Goal: Use online tool/utility: Utilize a website feature to perform a specific function

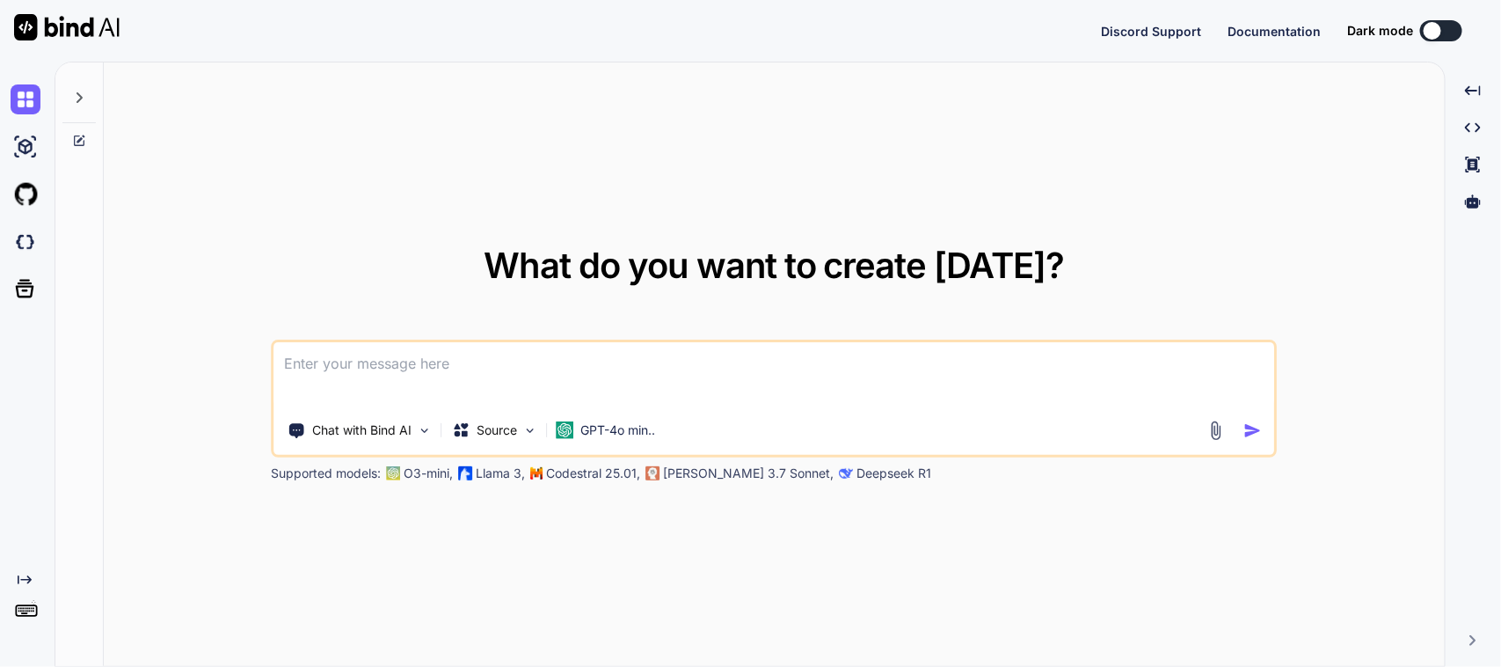
click at [368, 350] on textarea at bounding box center [774, 374] width 1000 height 65
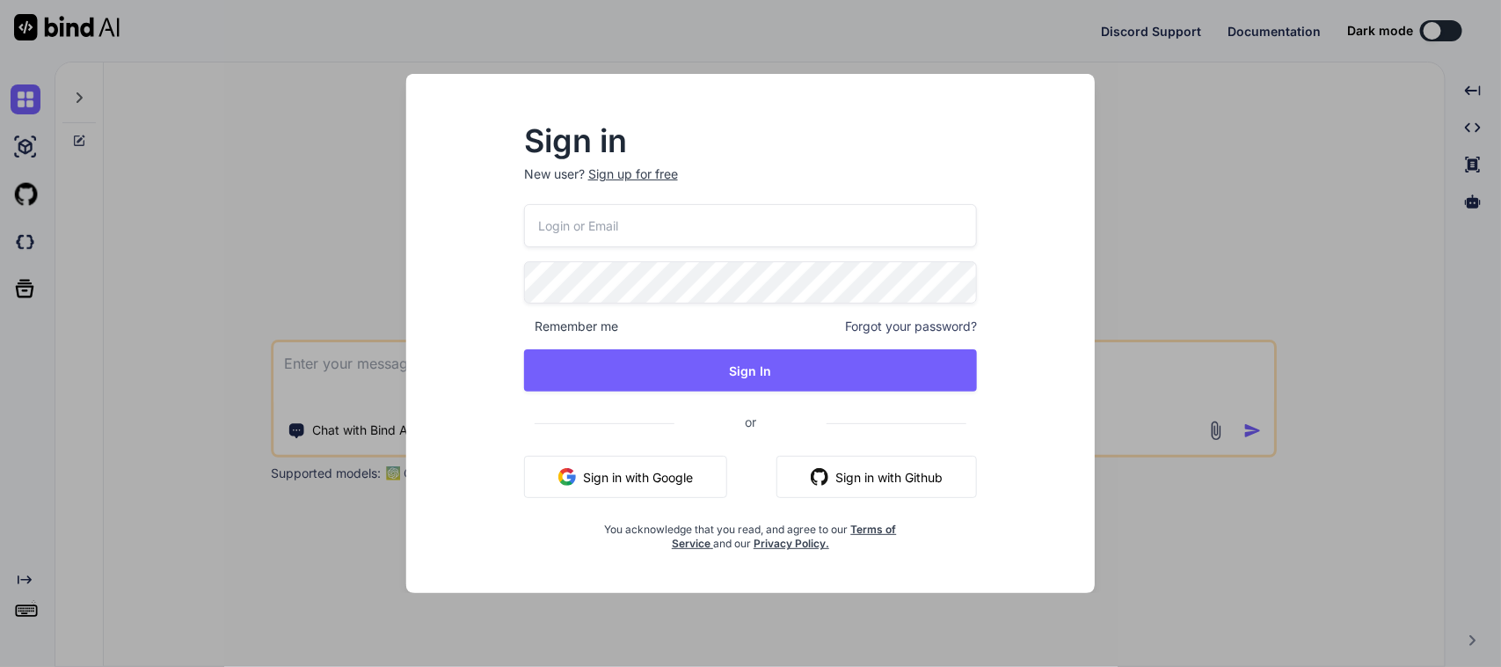
type textarea "x"
click at [595, 462] on button "Sign in with Google" at bounding box center [625, 477] width 203 height 42
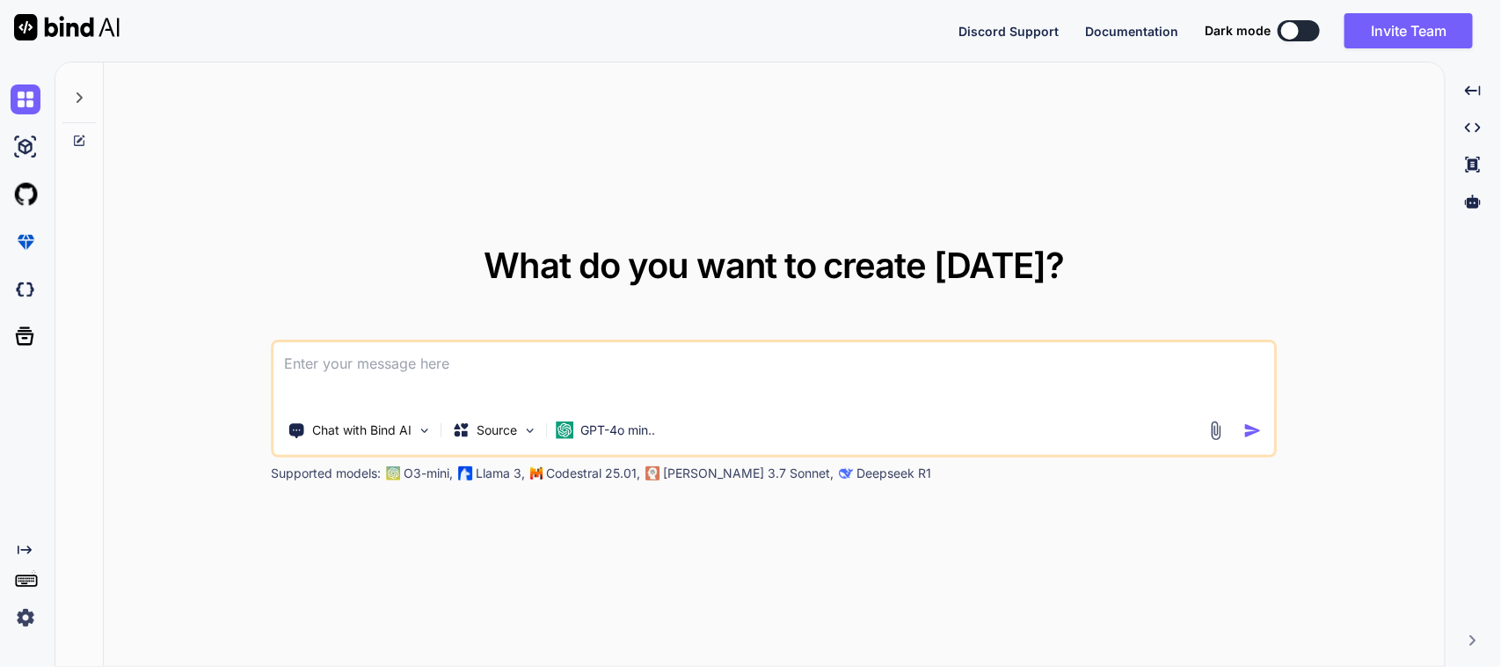
click at [450, 369] on textarea at bounding box center [774, 374] width 1000 height 65
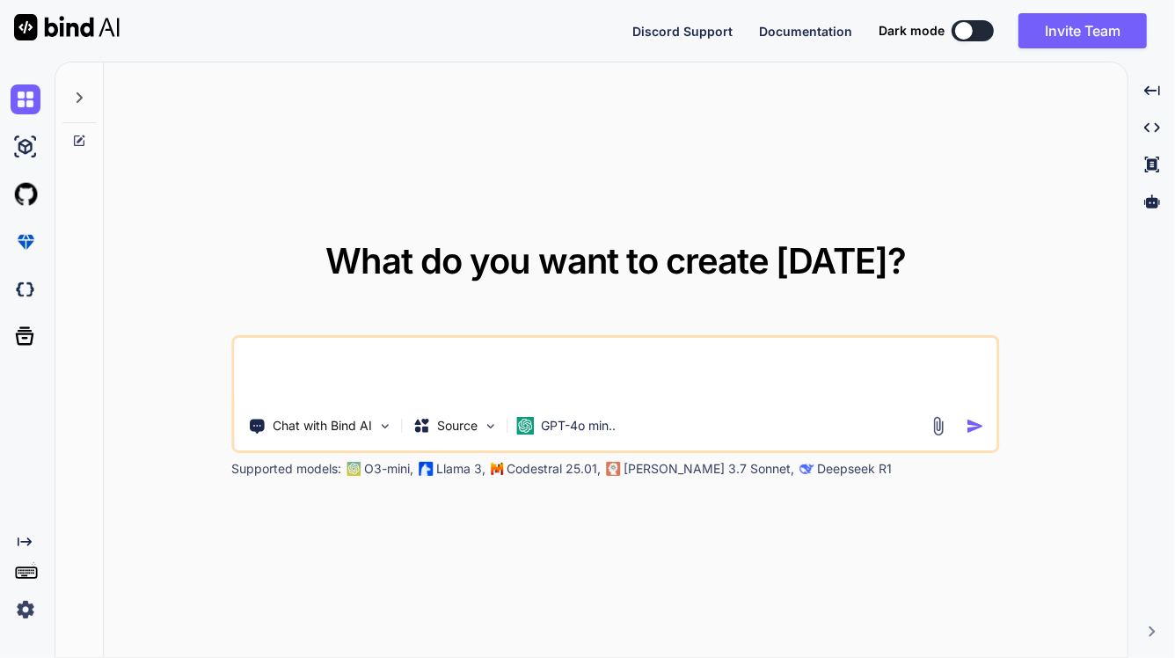
click at [344, 359] on textarea at bounding box center [616, 370] width 763 height 65
paste textarea "convert json to dart"
paste textarea "{ "id": 29, "ncr_images": [ { "id": 622, "ncr_image": "[URL][DOMAIN_NAME]", "de…"
type textarea "Please convert json to dart . here is the json code => { "id": 29, "ncr_images"…"
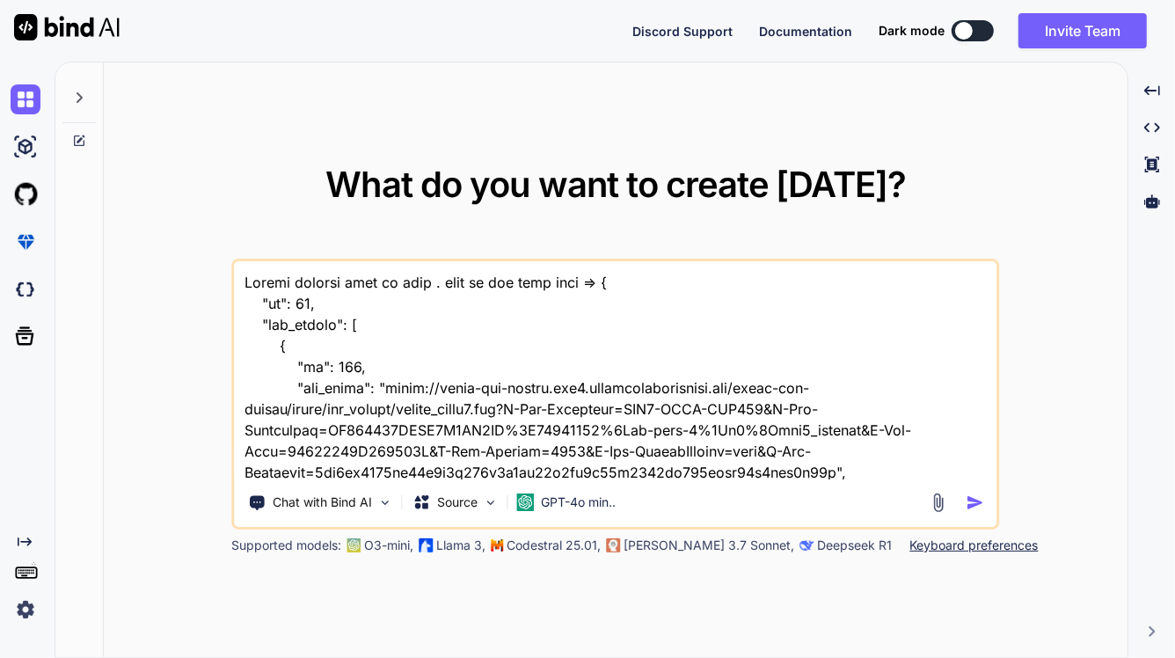
scroll to position [2870, 0]
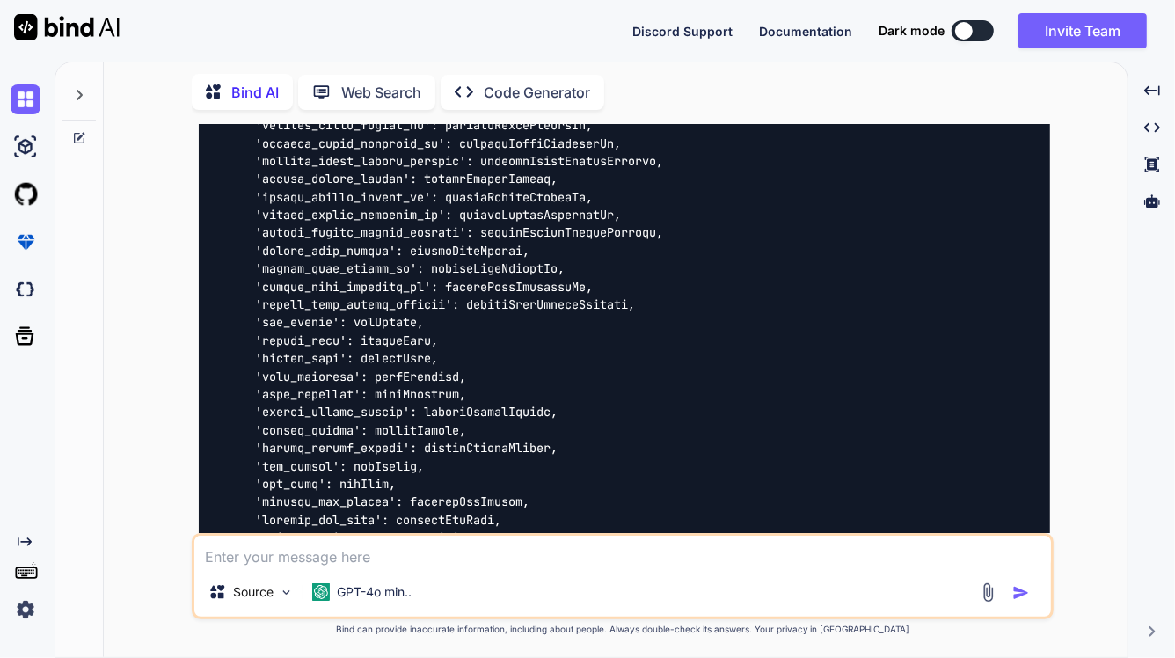
scroll to position [8760, 0]
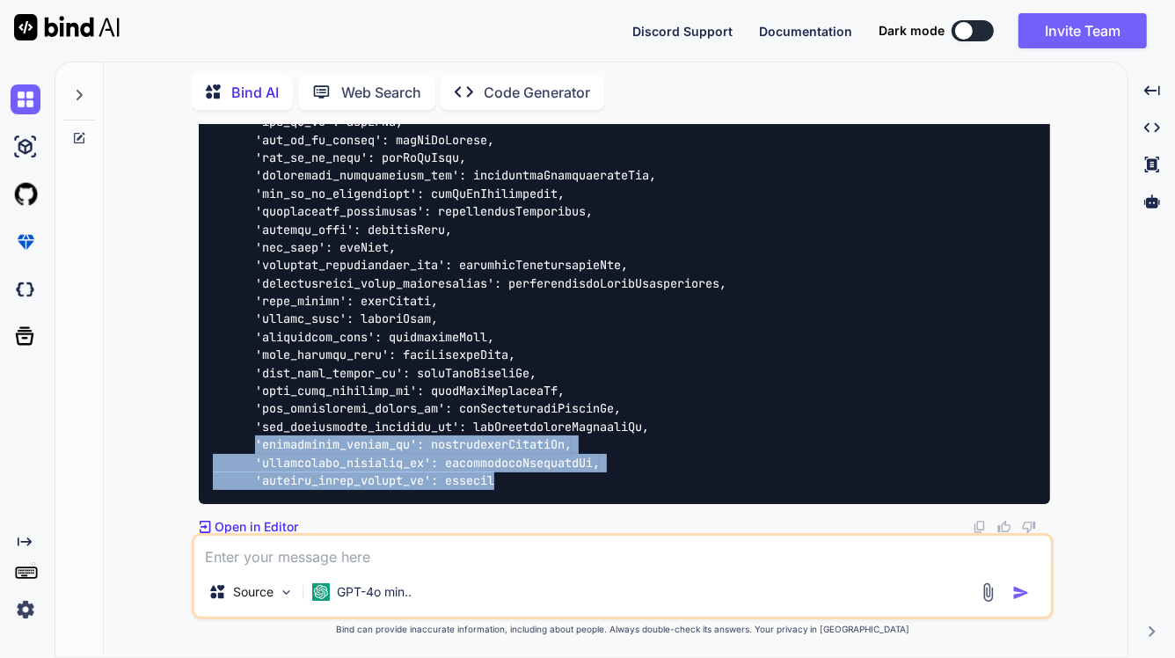
drag, startPoint x: 253, startPoint y: 436, endPoint x: 507, endPoint y: 480, distance: 257.1
copy code "'disposition_locked_by': dispositionLockedBy, 'disposition_unlocked_by': dispos…"
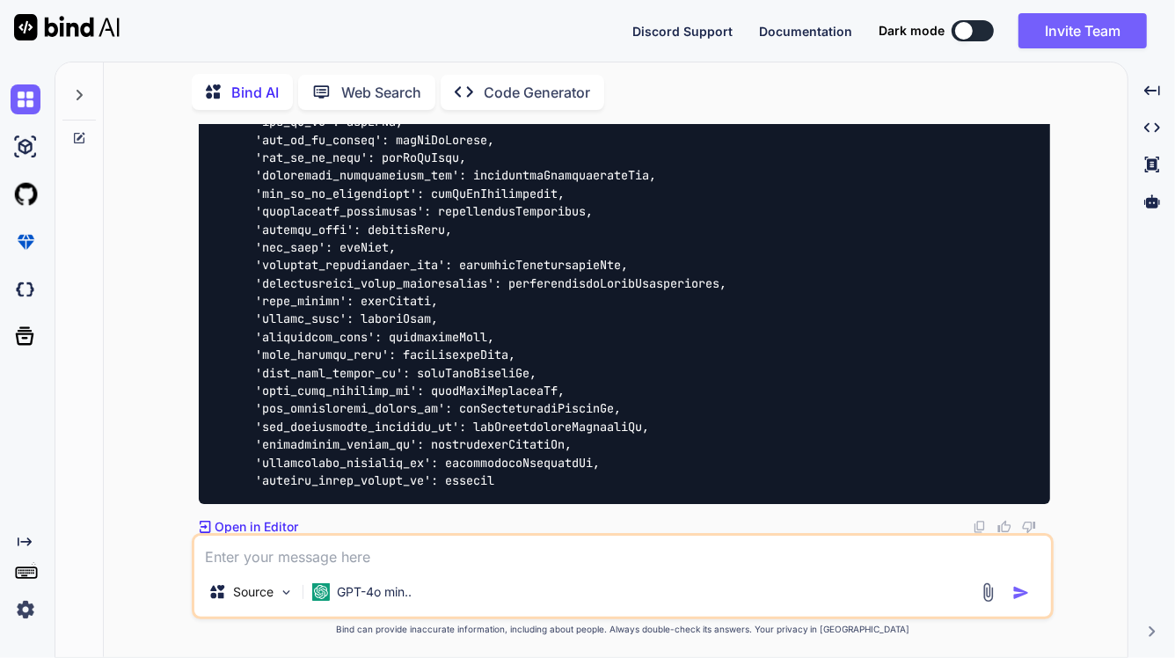
click at [466, 557] on textarea at bounding box center [622, 552] width 857 height 32
paste textarea "'disposition_locked_by': dispositionLockedBy, 'disposition_unlocked_by': dispos…"
type textarea "please complete the code after this => 'disposition_locked_by': dispositionLock…"
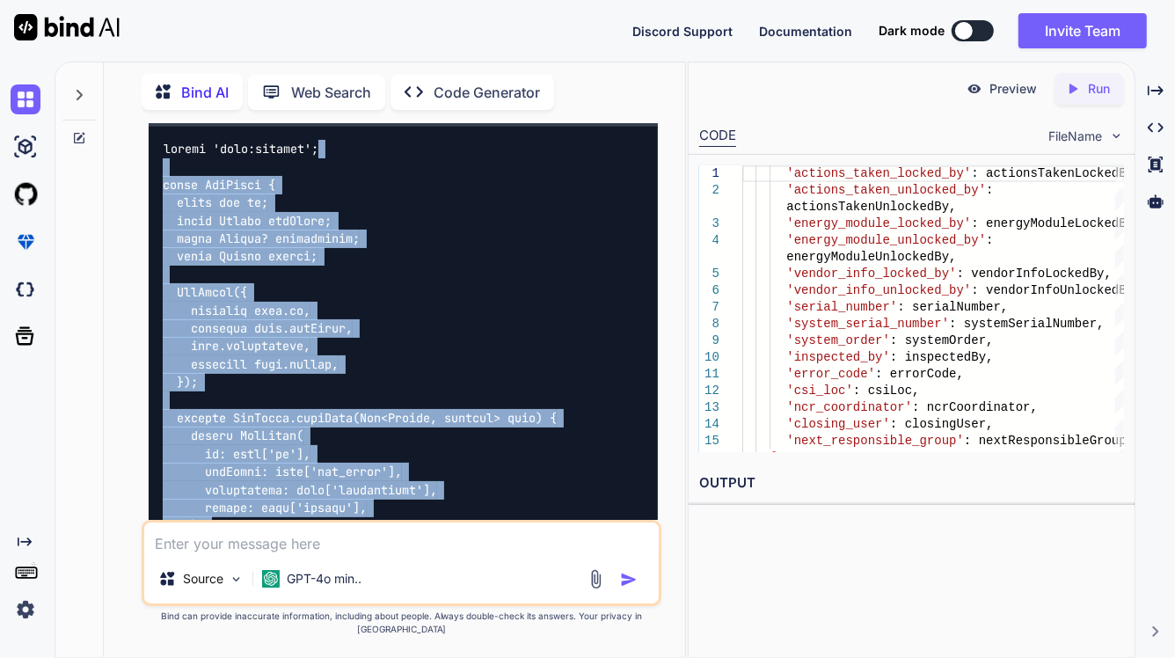
scroll to position [1276, 0]
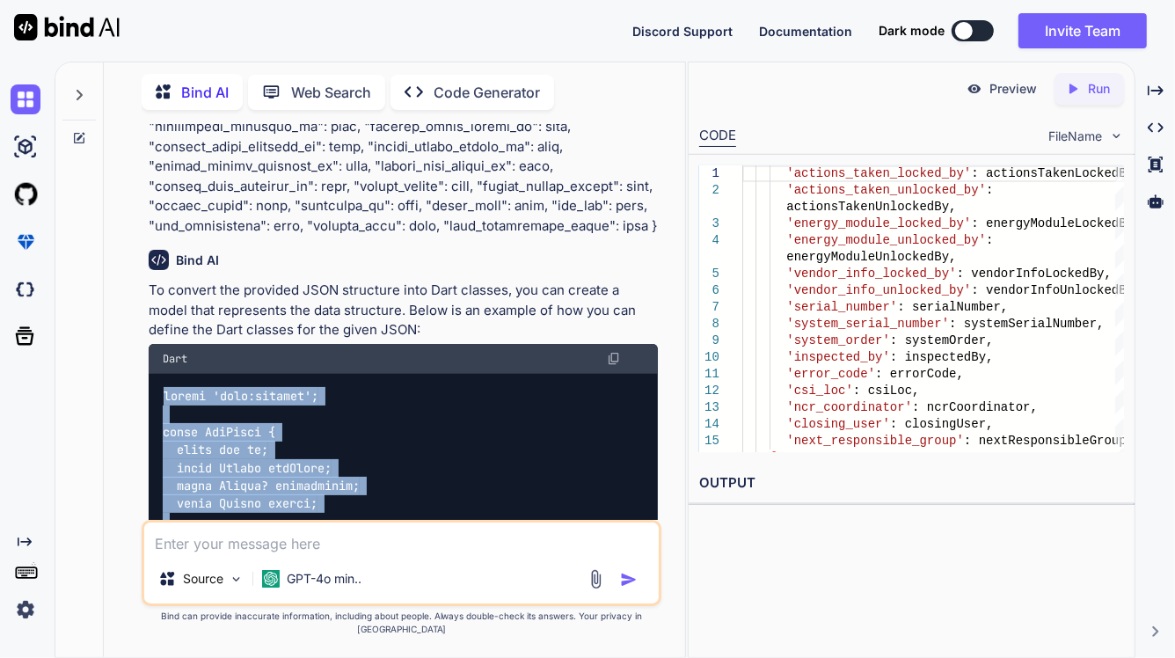
drag, startPoint x: 476, startPoint y: 353, endPoint x: 138, endPoint y: 383, distance: 339.1
click at [138, 383] on div "You Bind AI To convert the provided JSON structure into Dart classes, you can c…" at bounding box center [401, 390] width 567 height 533
copy code "import 'dart:convert'; class NcrImage { final int id; final String ncrImage; fi…"
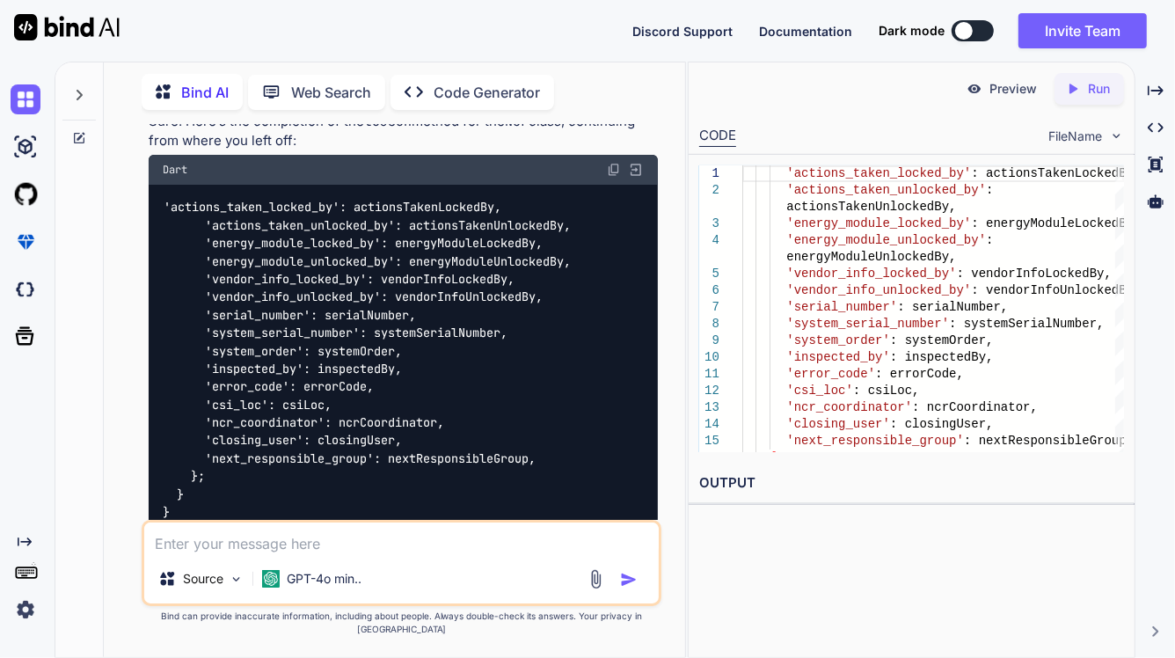
scroll to position [9905, 0]
click at [618, 176] on img at bounding box center [614, 169] width 14 height 14
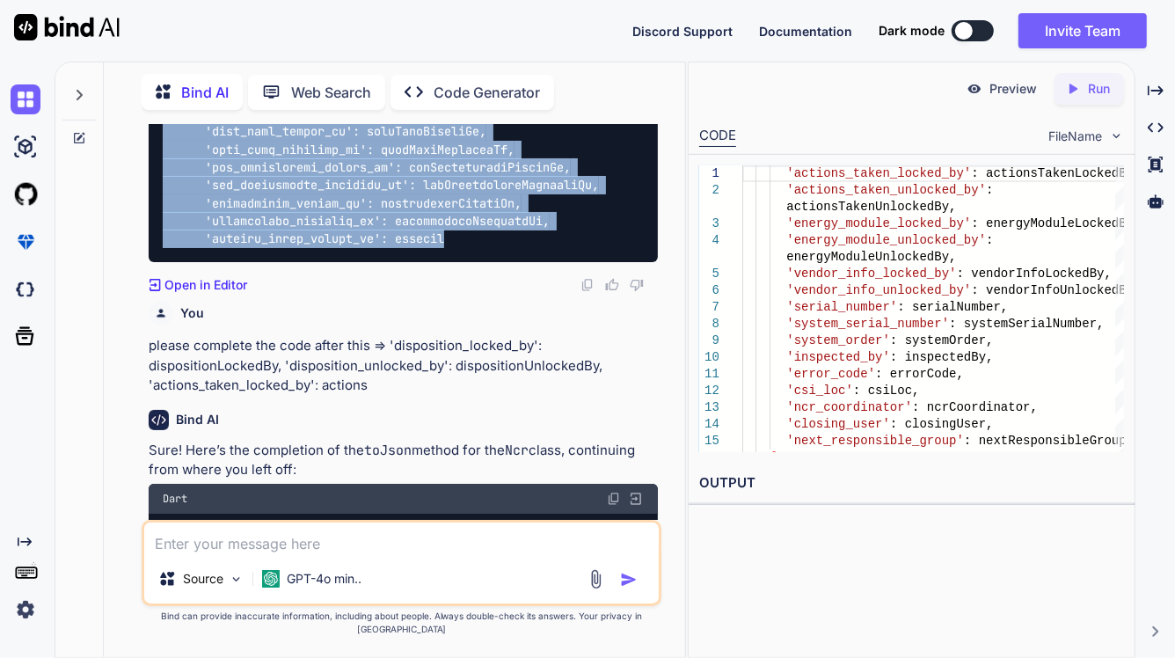
scroll to position [10015, 0]
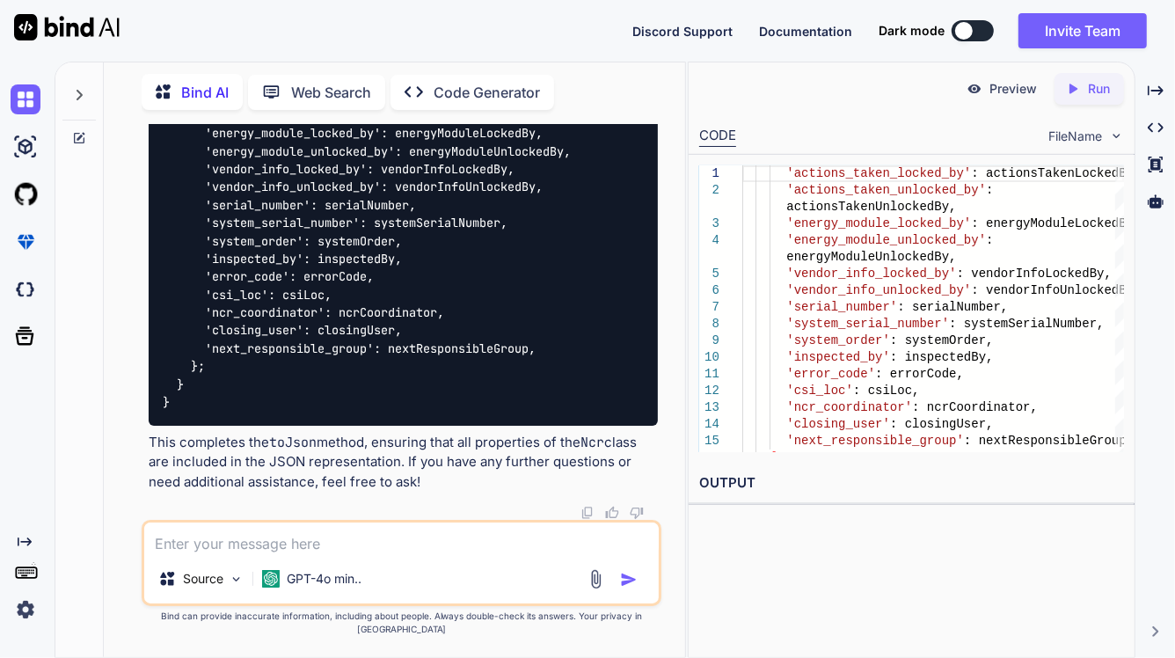
click at [297, 554] on textarea at bounding box center [401, 538] width 515 height 32
click at [391, 554] on textarea at bounding box center [401, 538] width 515 height 32
click at [303, 554] on textarea at bounding box center [401, 538] width 515 height 32
paste textarea "I want to modify my flutter UI code . So I want to remove NCR History dropdown.…"
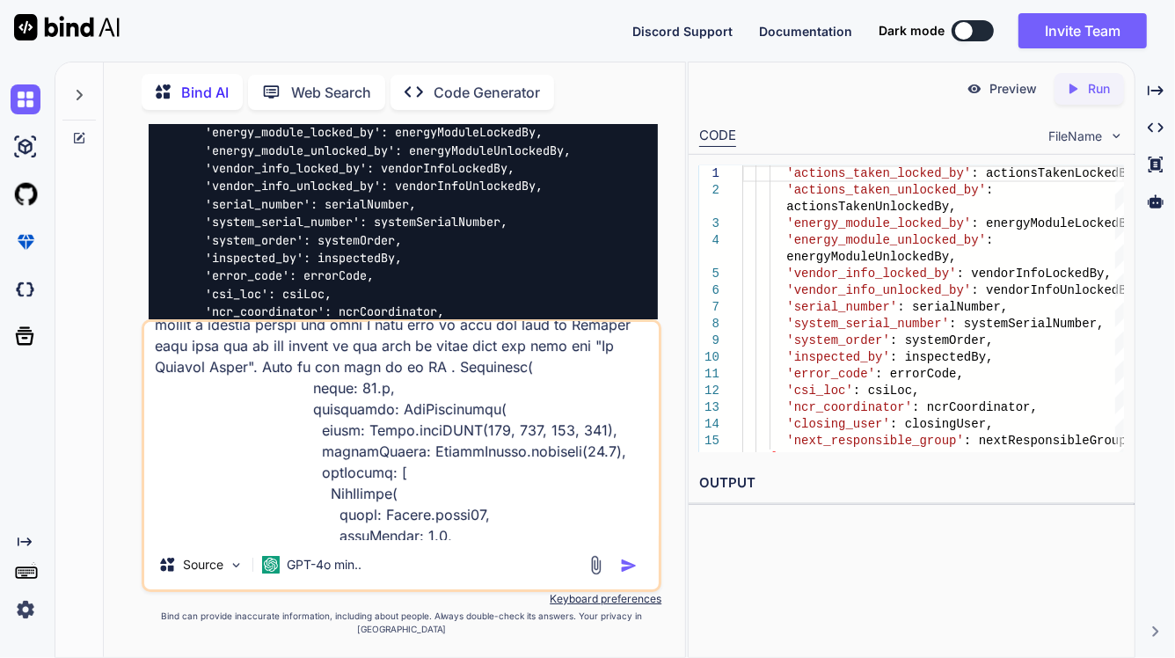
scroll to position [0, 0]
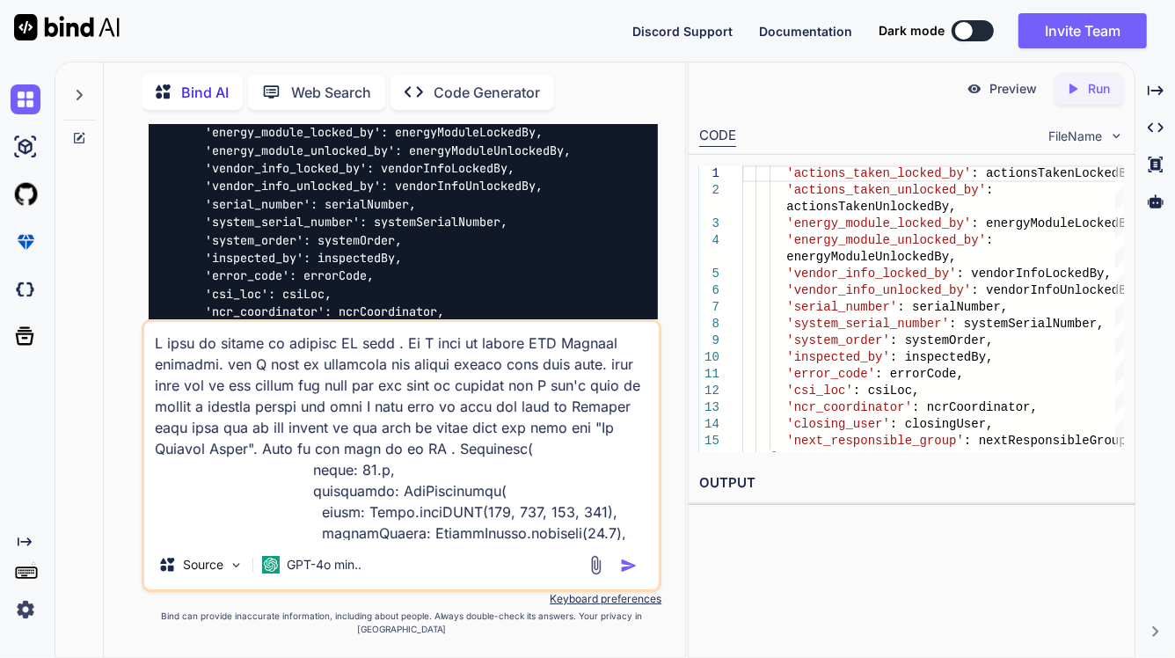
drag, startPoint x: 259, startPoint y: 459, endPoint x: 295, endPoint y: 462, distance: 35.3
click at [264, 460] on textarea at bounding box center [401, 431] width 515 height 218
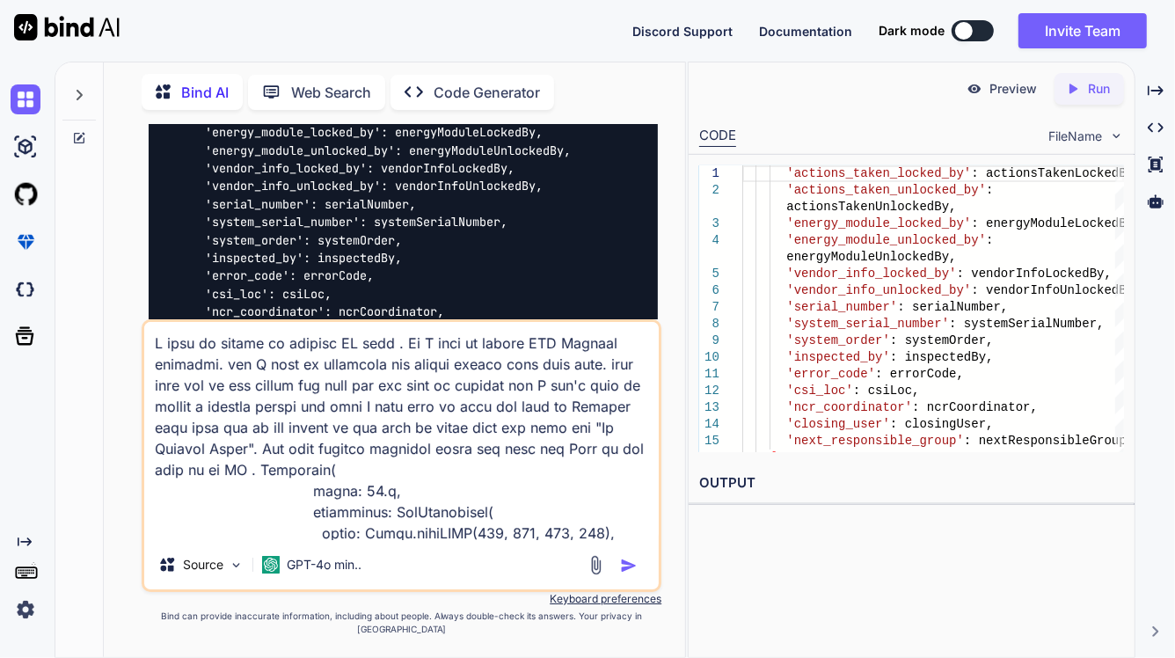
drag, startPoint x: 237, startPoint y: 419, endPoint x: 299, endPoint y: 441, distance: 65.4
click at [299, 441] on textarea at bounding box center [401, 431] width 515 height 218
type textarea "I want to modify my flutter UI code . So I want to remove NCR History dropdown.…"
click at [464, 482] on textarea at bounding box center [401, 431] width 515 height 218
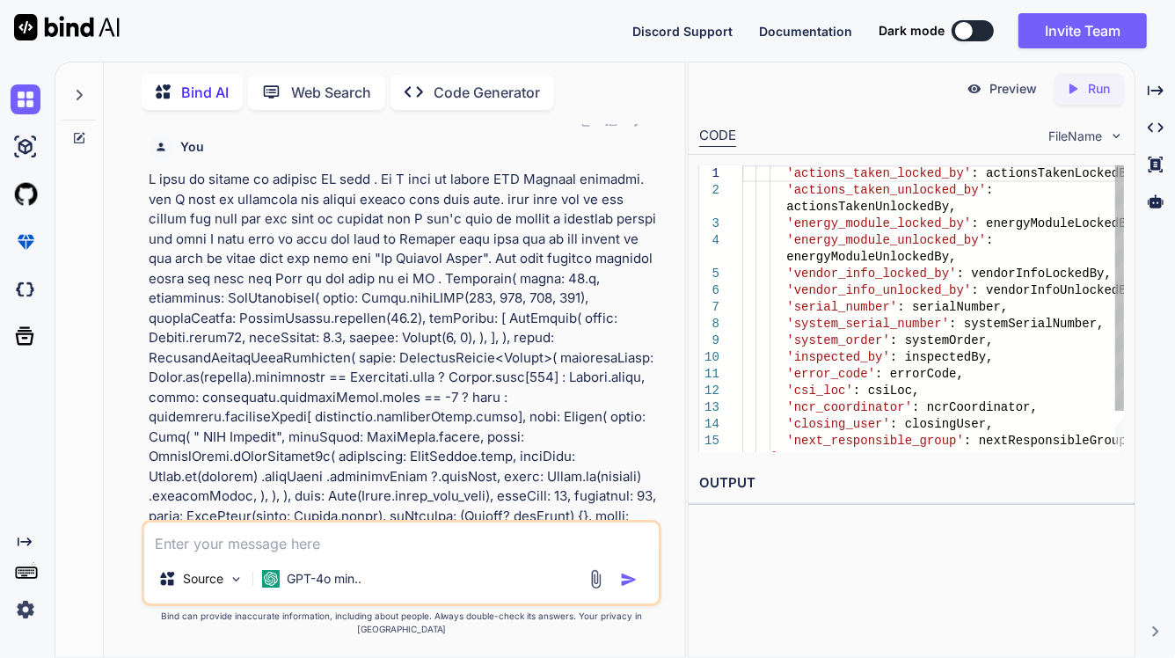
scroll to position [10427, 0]
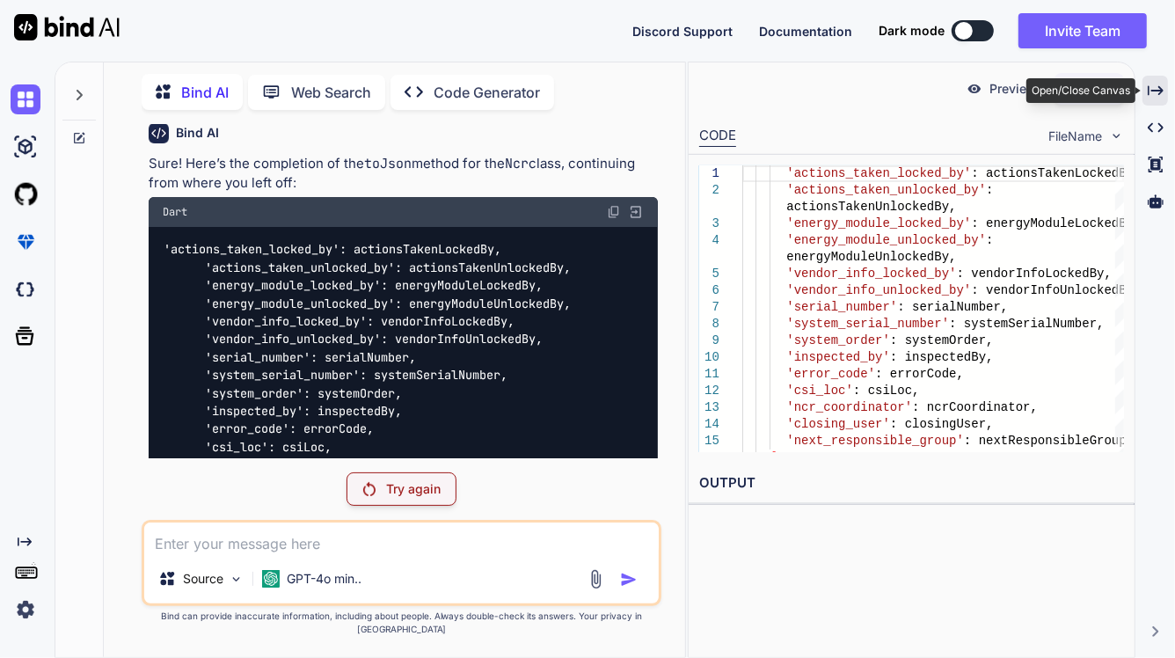
click at [1157, 86] on icon "Created with Pixso." at bounding box center [1156, 91] width 16 height 16
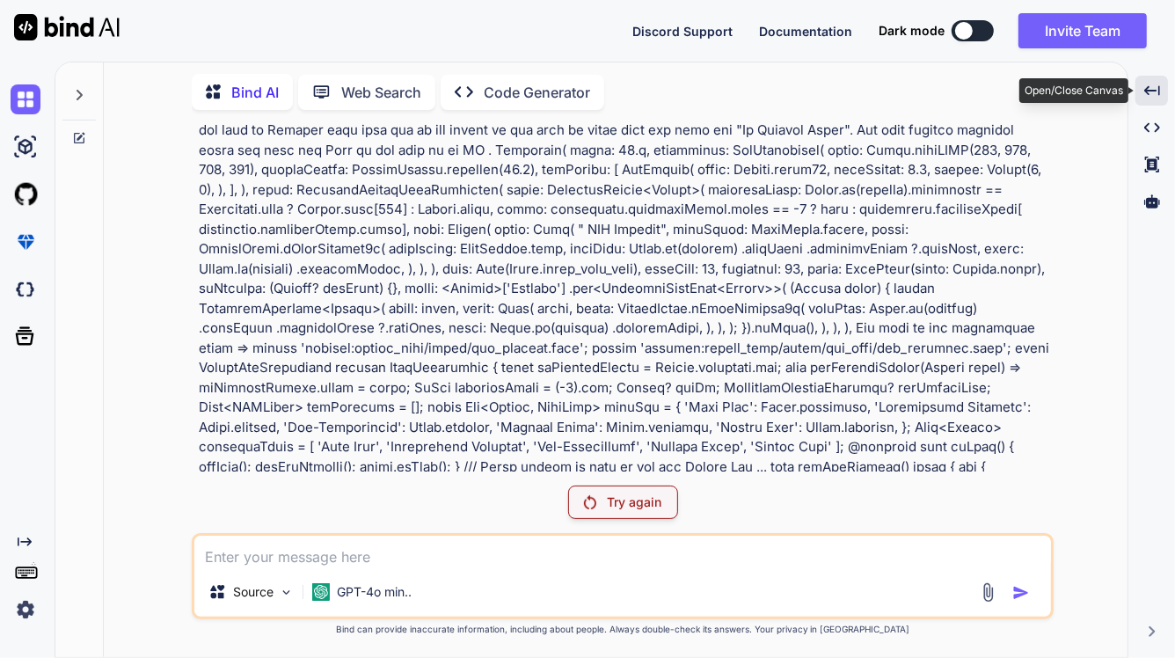
scroll to position [9272, 0]
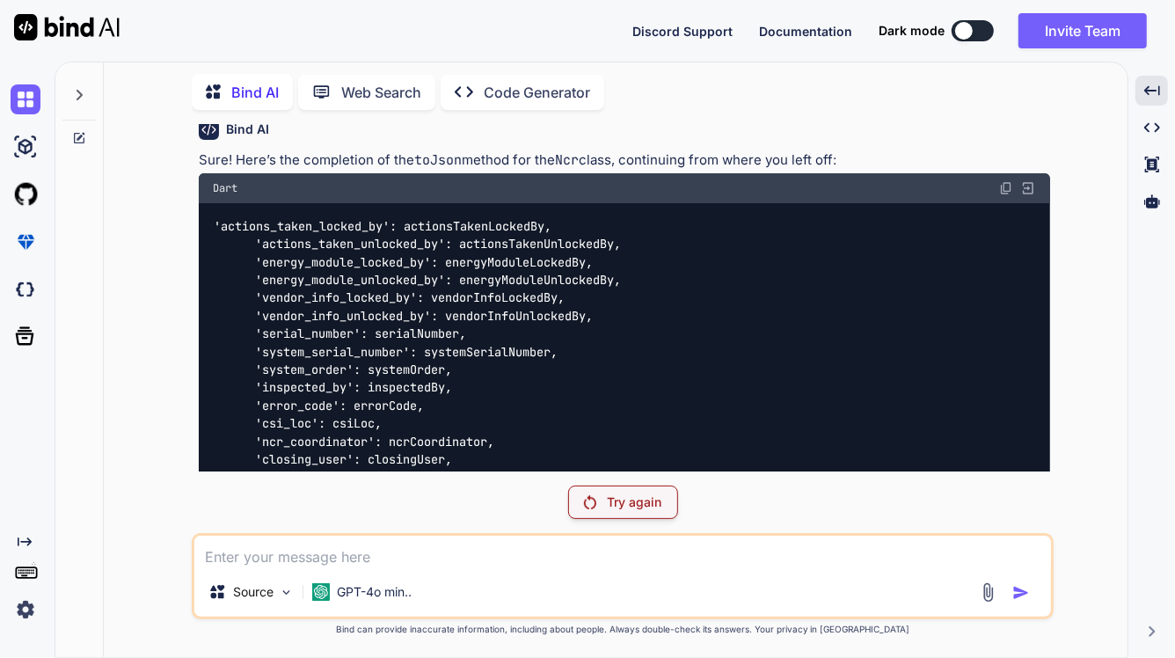
click at [640, 491] on div "Try again" at bounding box center [623, 501] width 110 height 33
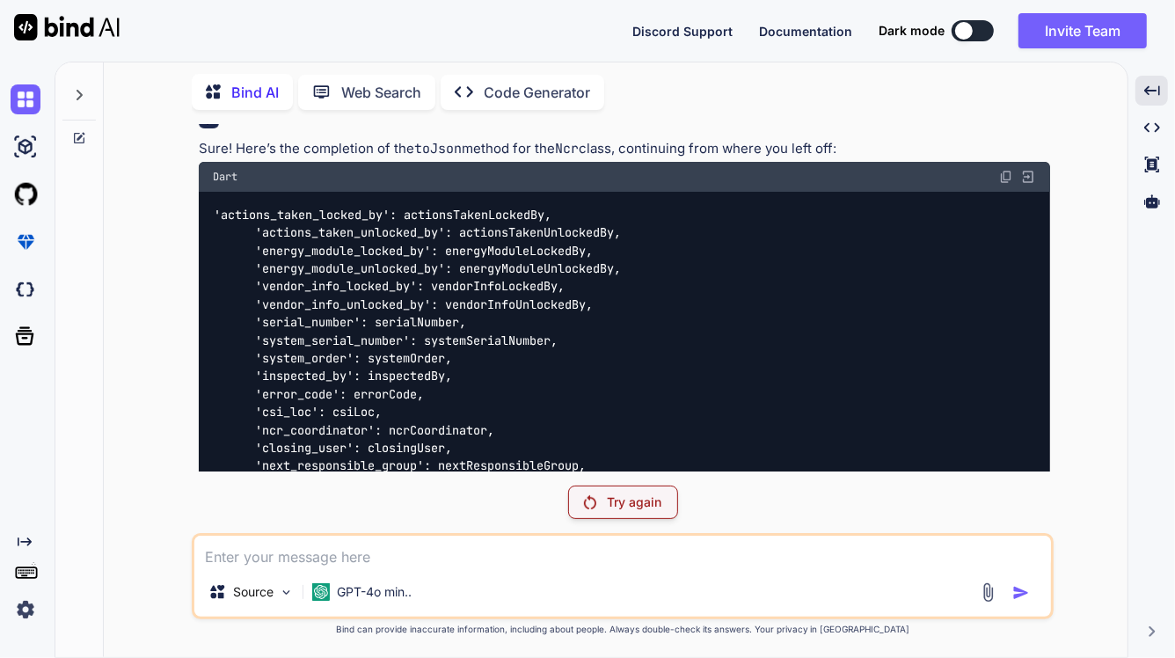
scroll to position [9253, 0]
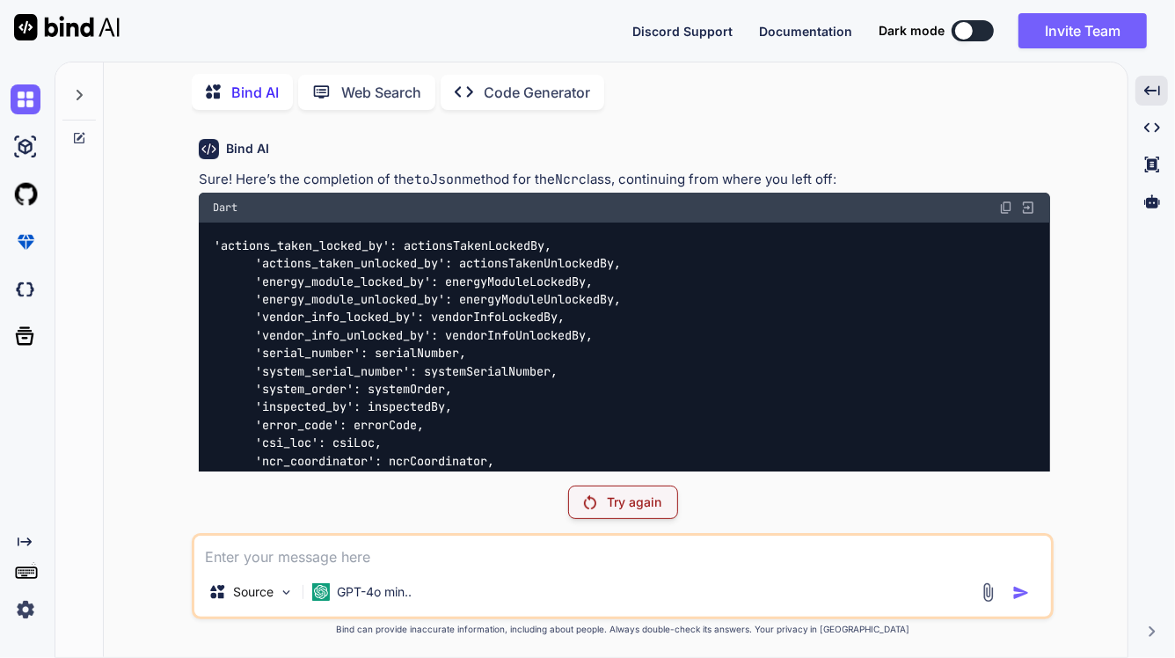
click at [640, 491] on div "Try again" at bounding box center [623, 501] width 110 height 33
click at [623, 490] on div "Try again" at bounding box center [623, 501] width 110 height 33
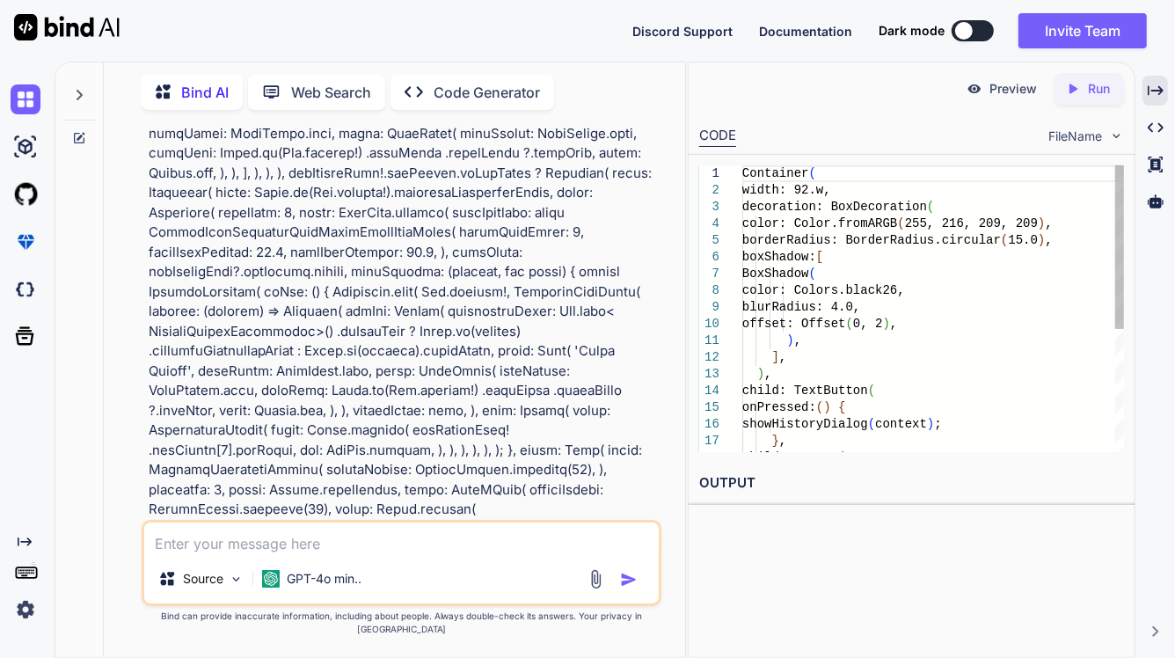
scroll to position [13356, 0]
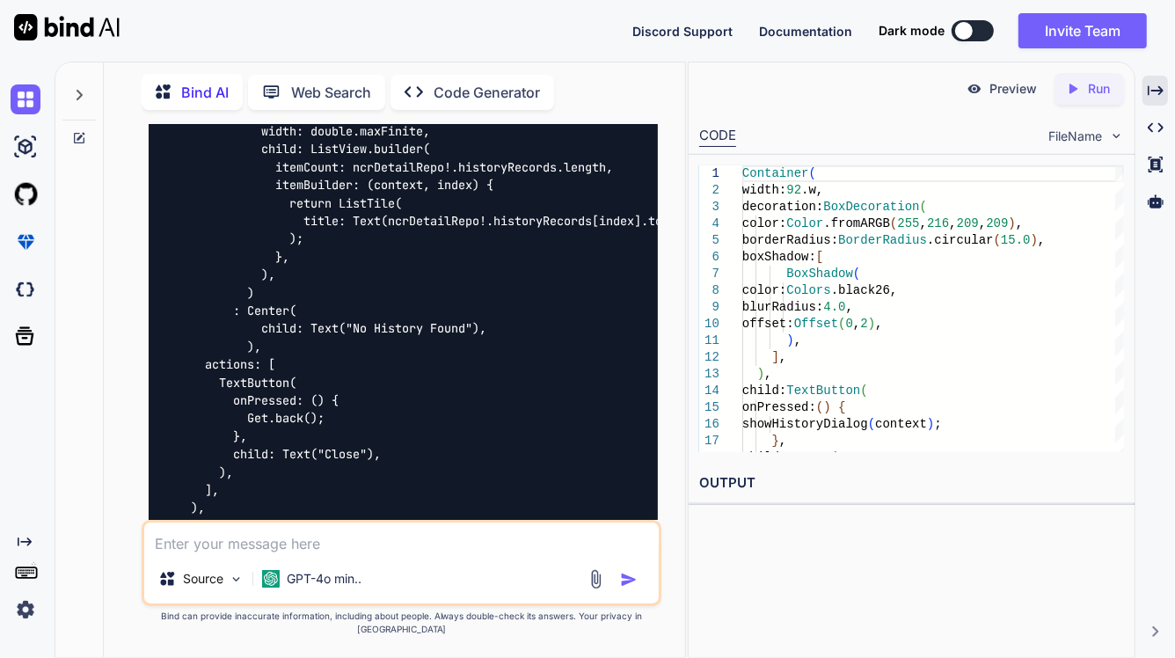
click at [1164, 99] on div "Created with Pixso." at bounding box center [1156, 91] width 26 height 30
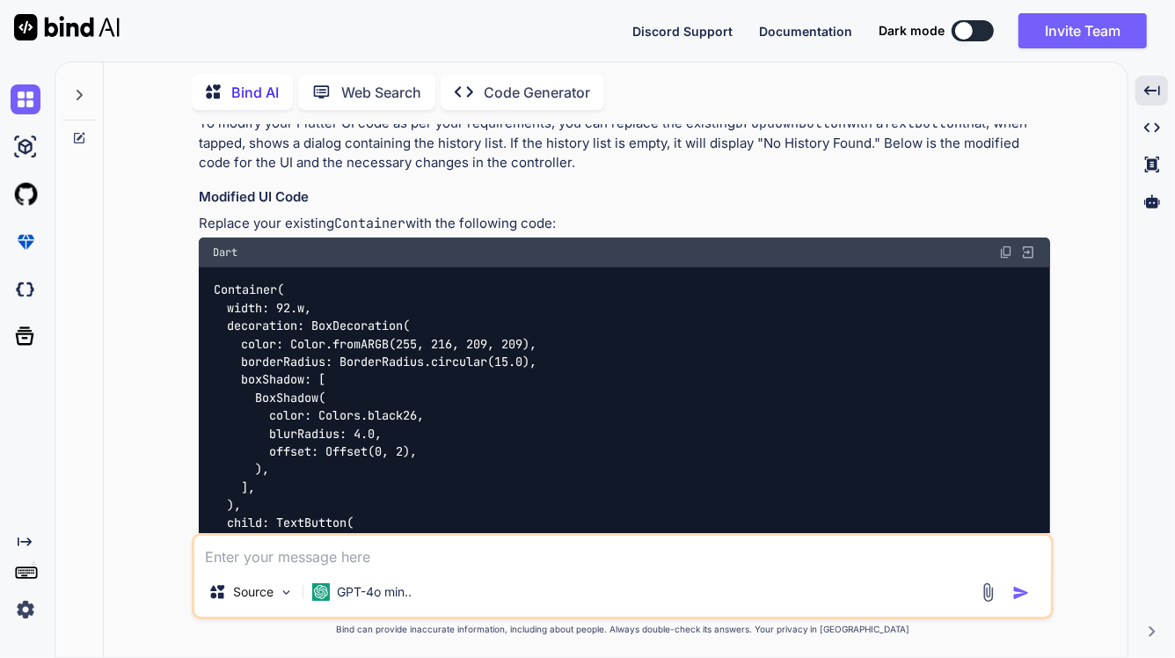
scroll to position [10978, 0]
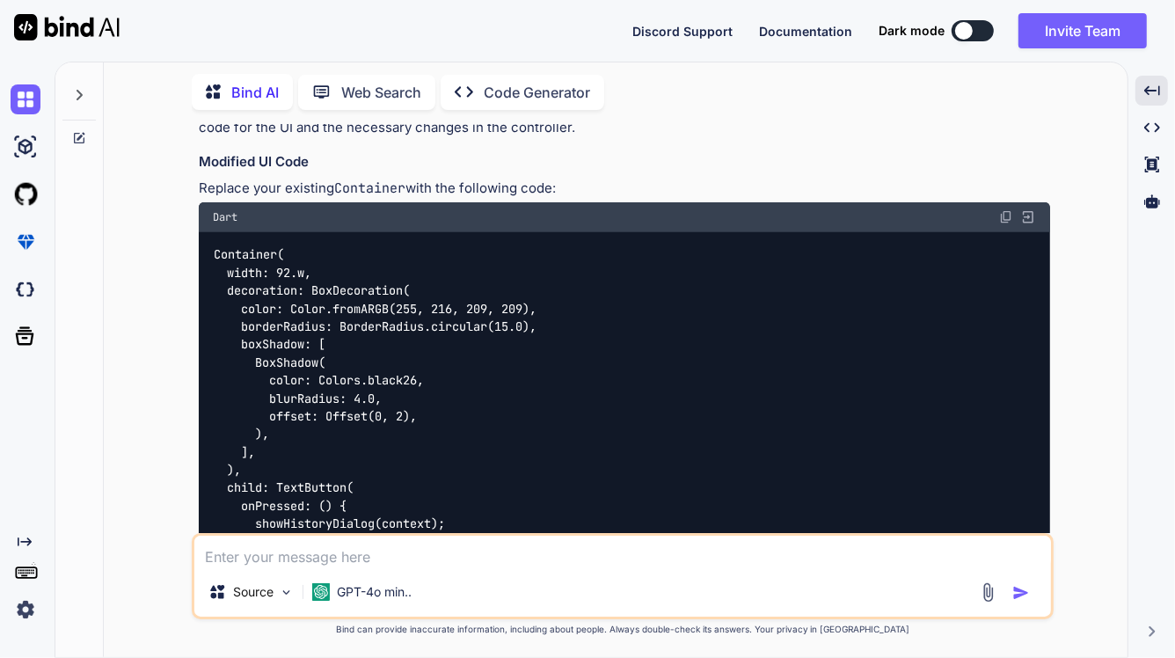
click at [1004, 214] on img at bounding box center [1006, 217] width 14 height 14
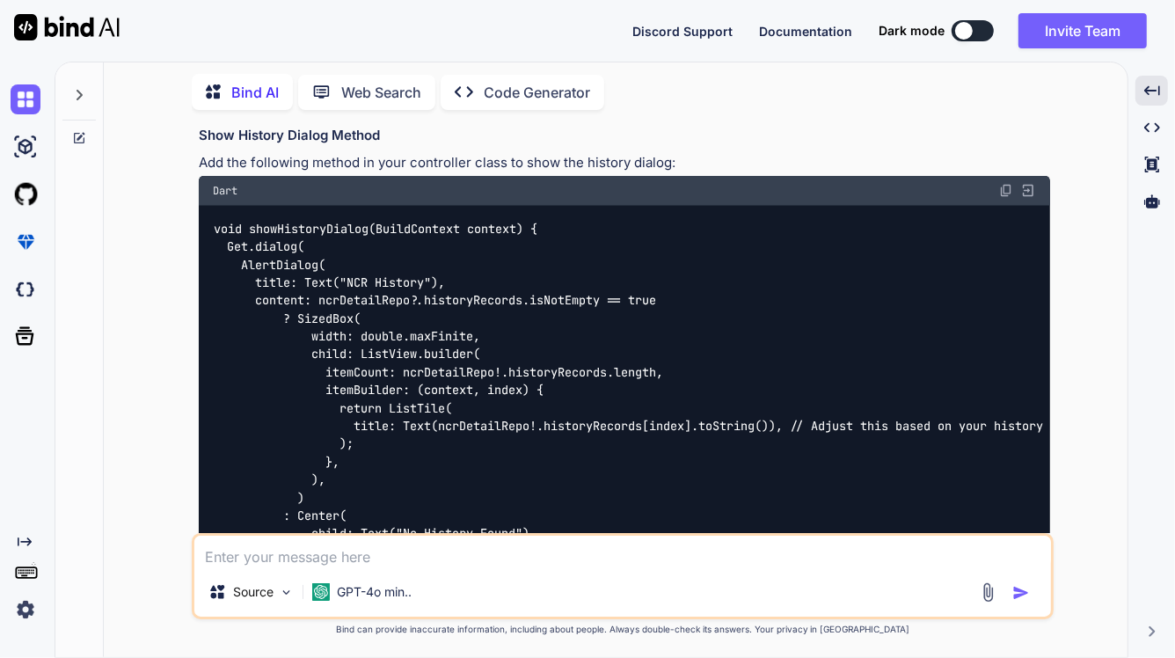
scroll to position [11638, 0]
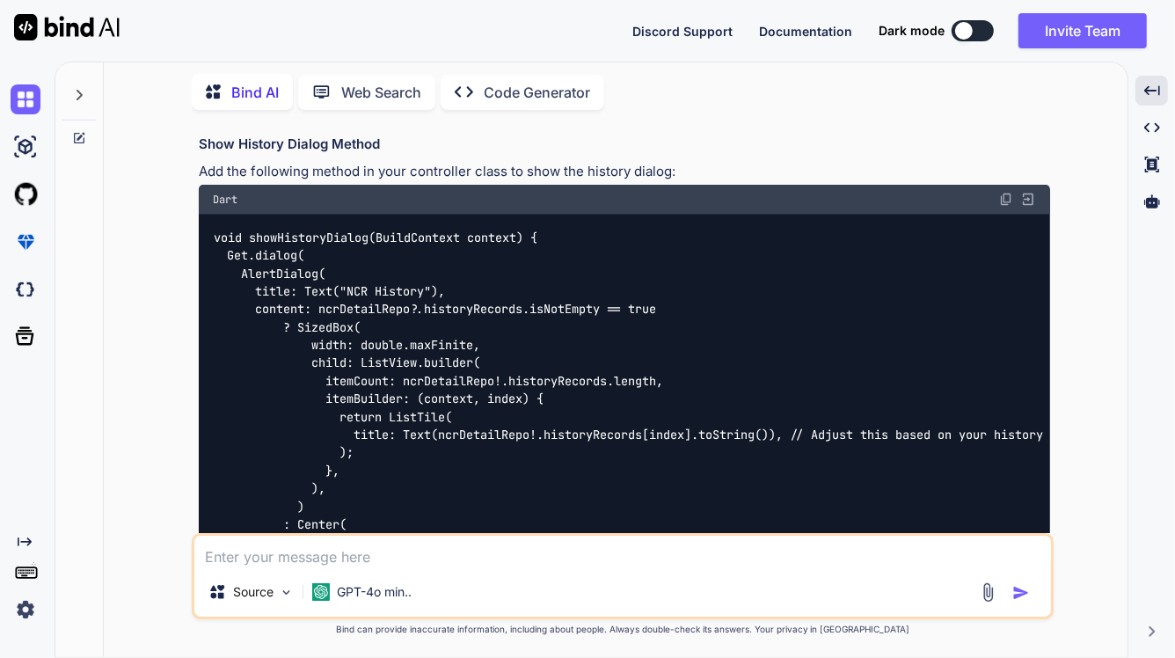
click at [1012, 193] on img at bounding box center [1006, 200] width 14 height 14
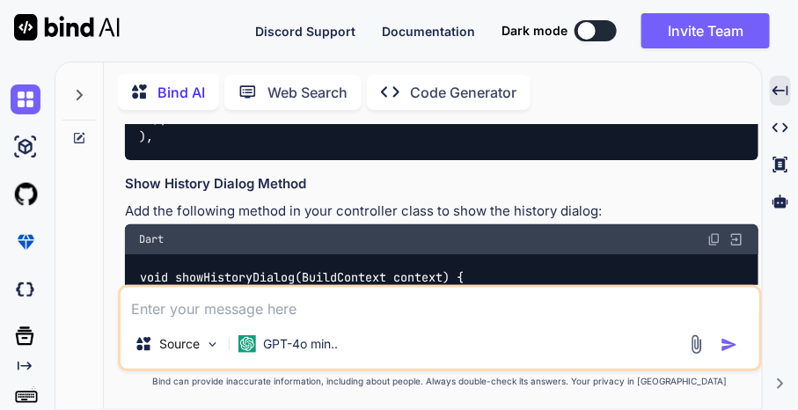
scroll to position [12311, 0]
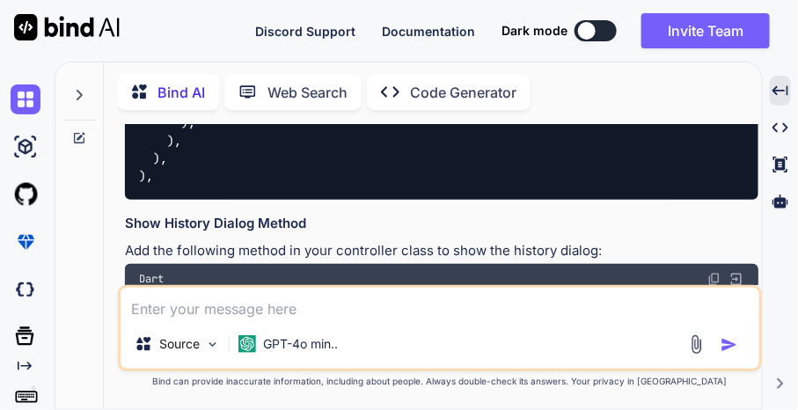
click at [262, 299] on textarea at bounding box center [439, 304] width 639 height 32
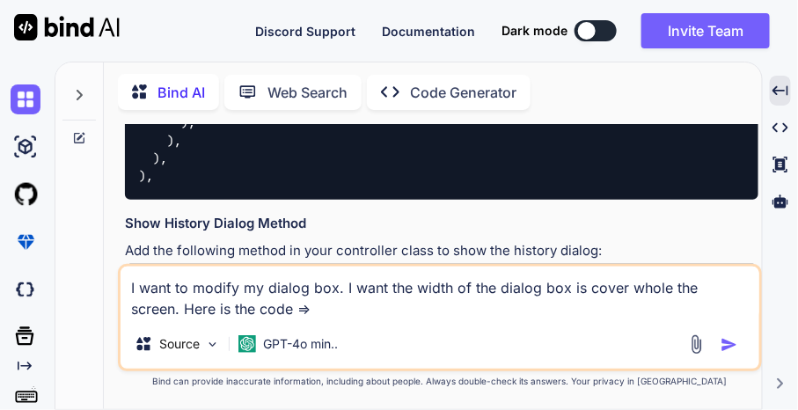
paste textarea "void showHistoryDialog(BuildContext context) { Get.dialog( AlertDialog( title: …"
type textarea "I want to modify my dialog box. I want the width of the dialog box is cover who…"
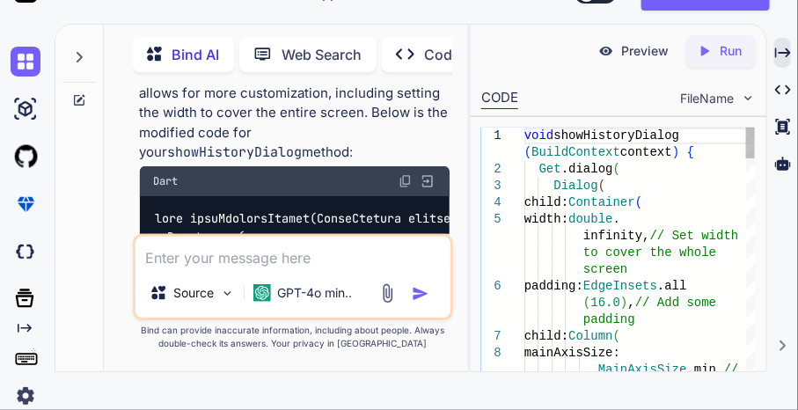
scroll to position [17833, 0]
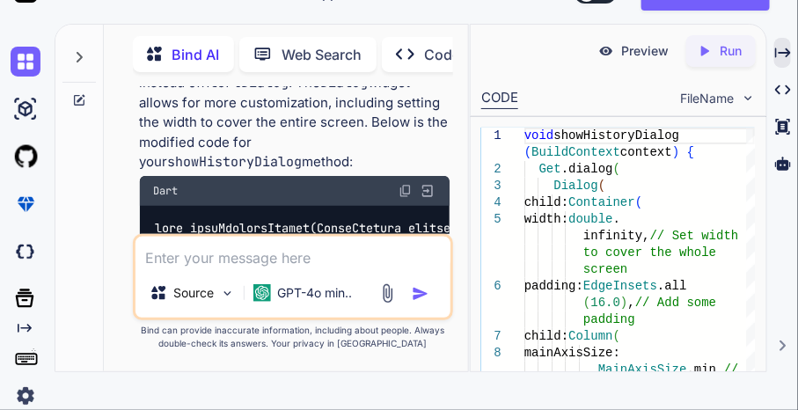
click at [405, 184] on img at bounding box center [405, 191] width 14 height 14
